Goal: Task Accomplishment & Management: Use online tool/utility

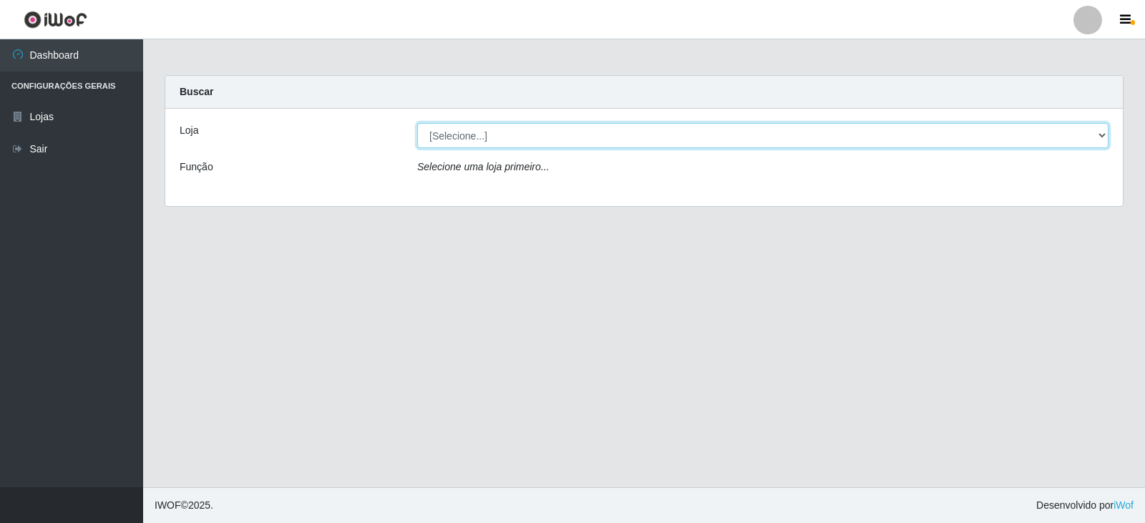
click at [1099, 136] on select "[Selecione...] SuperFácil Atacado - [GEOGRAPHIC_DATA]" at bounding box center [762, 135] width 691 height 25
click at [417, 123] on select "[Selecione...] SuperFácil Atacado - [GEOGRAPHIC_DATA]" at bounding box center [762, 135] width 691 height 25
click at [1099, 137] on select "[Selecione...] SuperFácil Atacado - [GEOGRAPHIC_DATA]" at bounding box center [762, 135] width 691 height 25
select select "504"
click at [417, 123] on select "[Selecione...] SuperFácil Atacado - [GEOGRAPHIC_DATA]" at bounding box center [762, 135] width 691 height 25
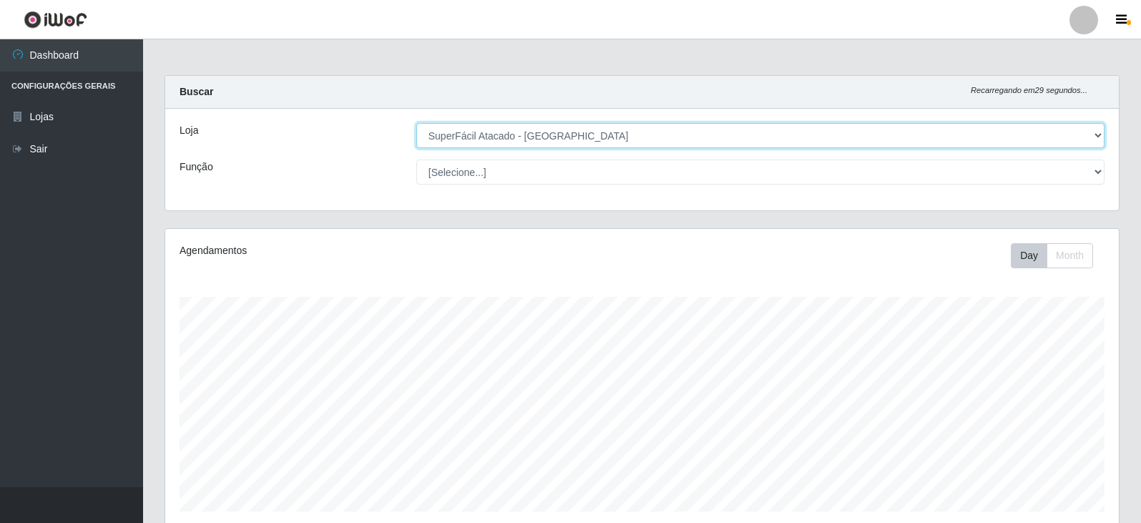
scroll to position [297, 954]
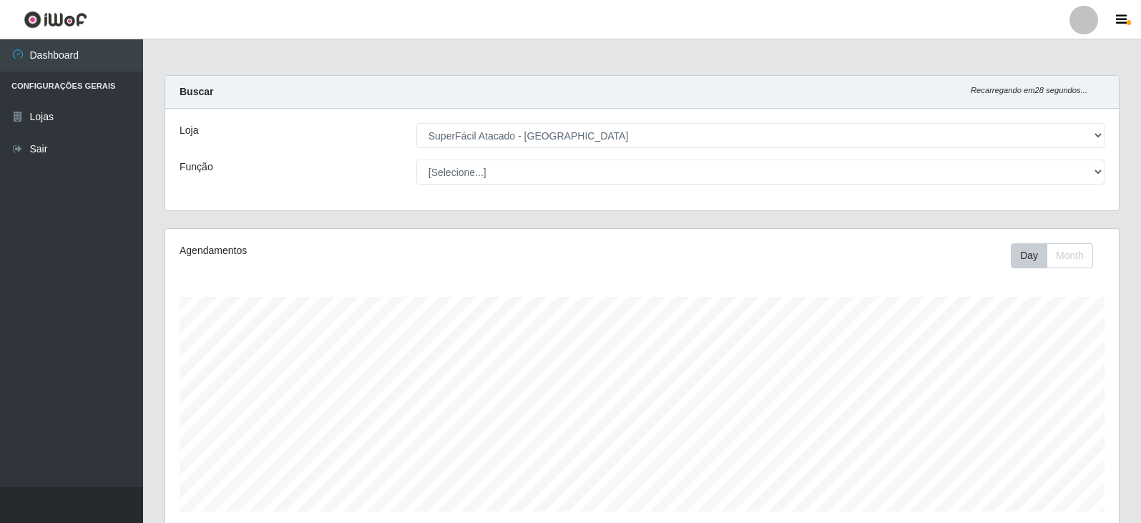
drag, startPoint x: 1135, startPoint y: 266, endPoint x: 1133, endPoint y: 388, distance: 121.7
click at [1133, 388] on div "Carregando... Buscar Recarregando em 28 segundos... Loja [Selecione...] SuperFá…" at bounding box center [642, 399] width 998 height 648
drag, startPoint x: 1135, startPoint y: 213, endPoint x: 1124, endPoint y: 337, distance: 124.3
click at [1125, 337] on div "Carregando... Buscar Recarregando em 27 segundos... Loja [Selecione...] SuperFá…" at bounding box center [642, 399] width 998 height 648
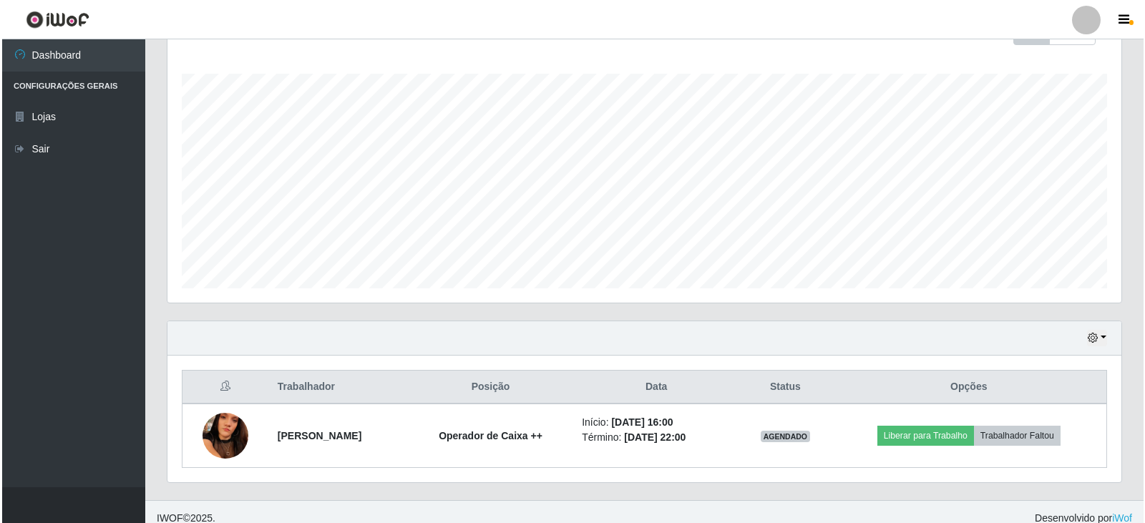
scroll to position [236, 0]
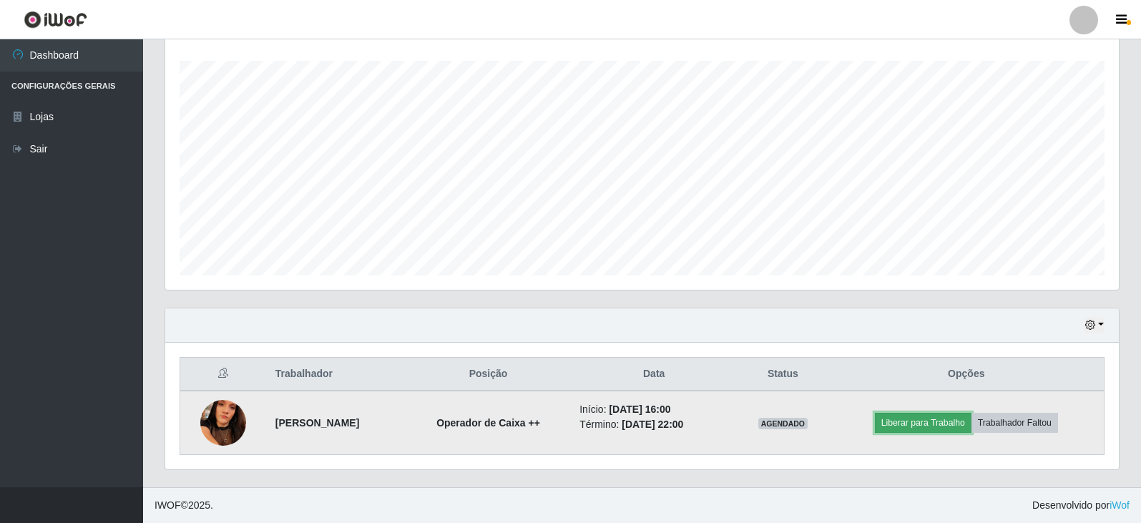
click at [939, 422] on button "Liberar para Trabalho" at bounding box center [923, 423] width 97 height 20
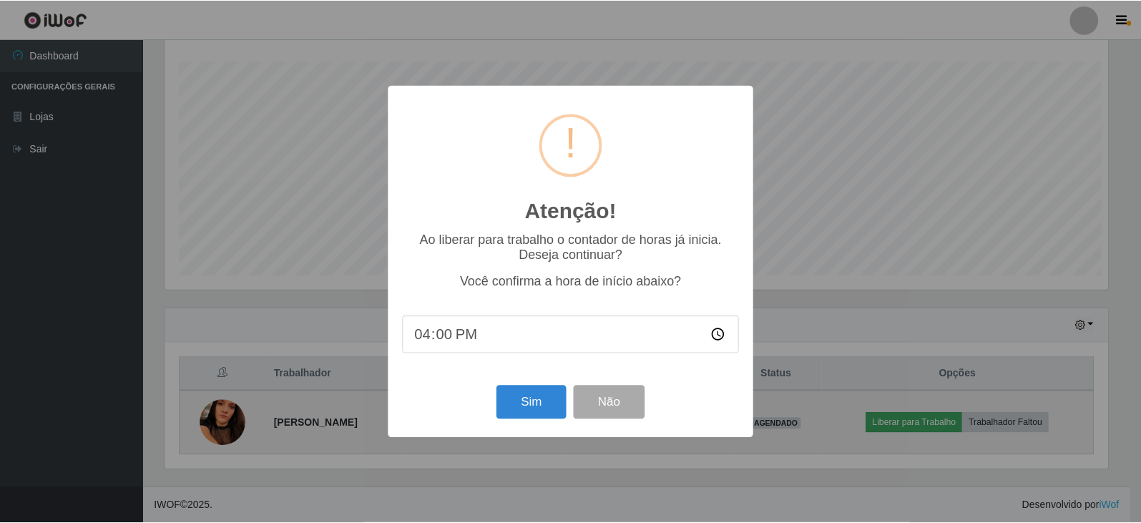
scroll to position [297, 947]
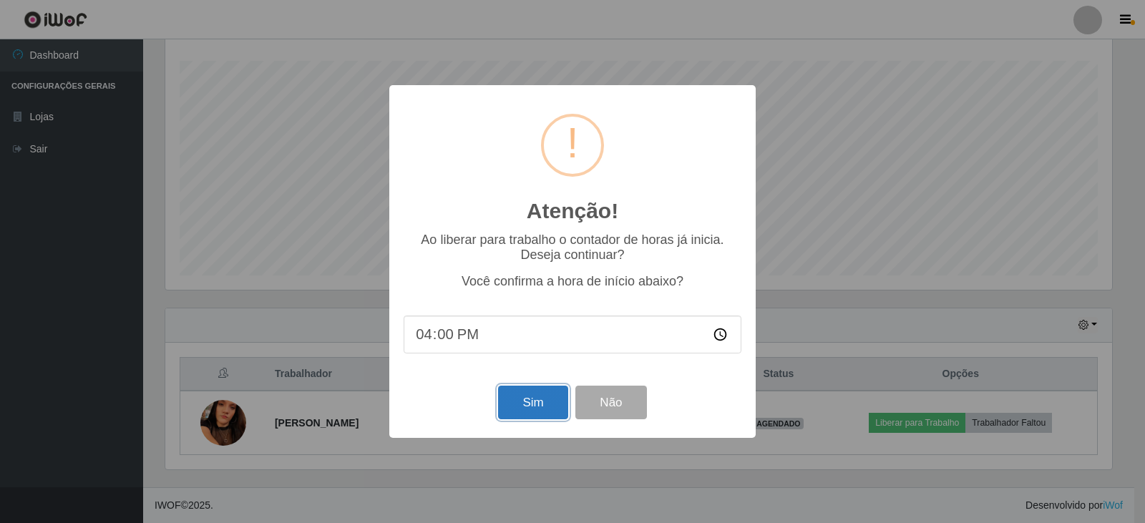
click at [517, 417] on button "Sim" at bounding box center [532, 403] width 69 height 34
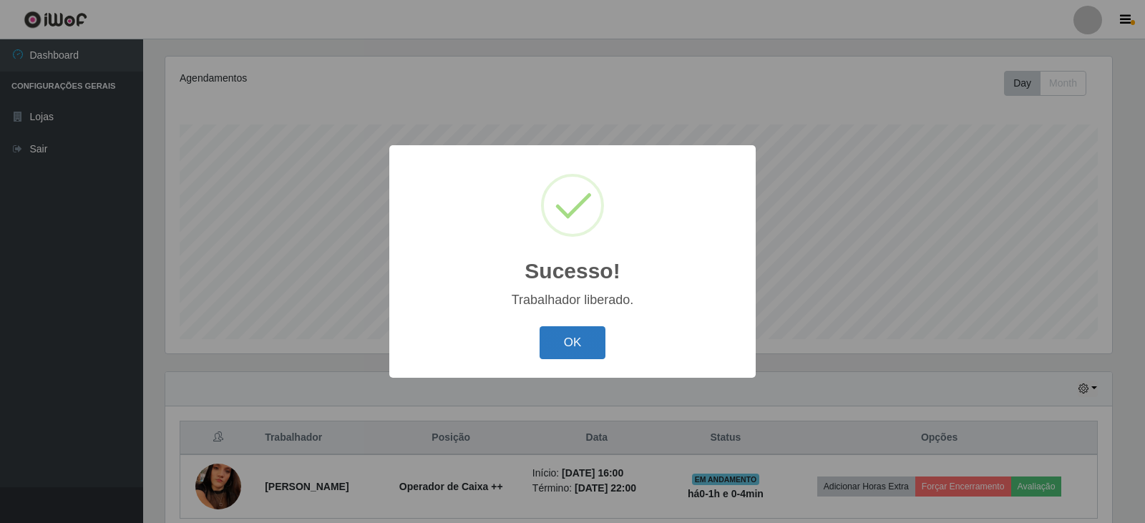
click at [590, 346] on button "OK" at bounding box center [573, 343] width 67 height 34
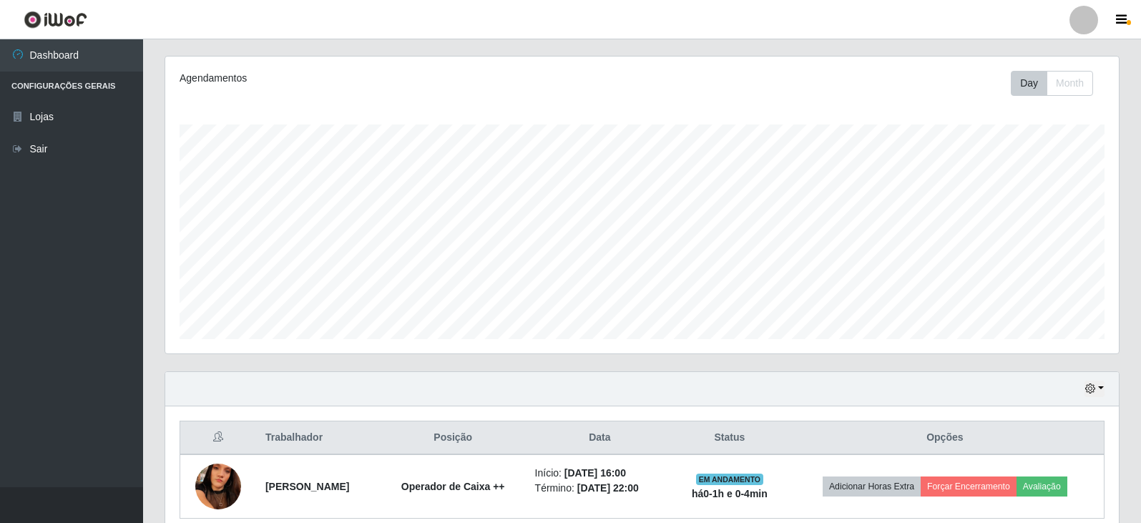
scroll to position [236, 0]
